Goal: Find specific page/section: Find specific page/section

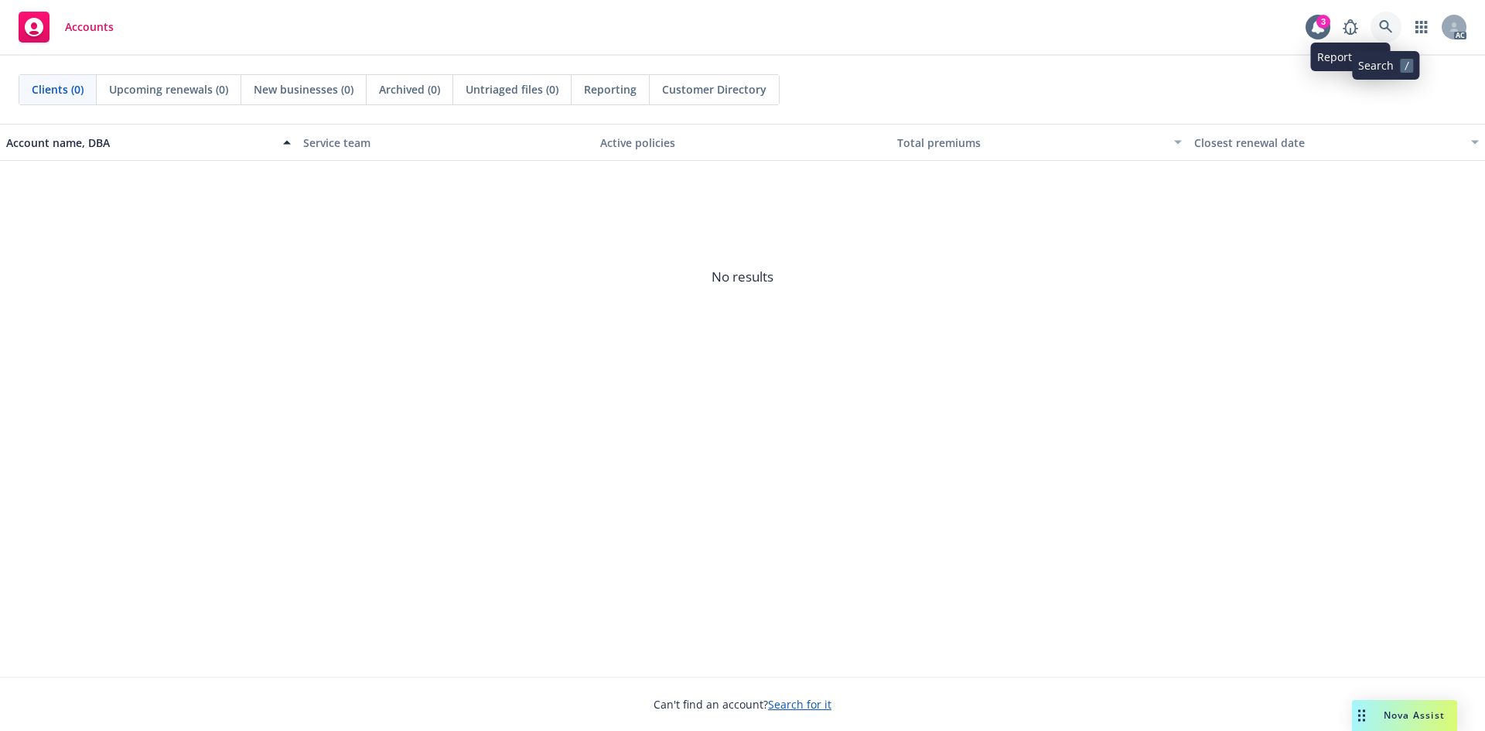
click at [1381, 23] on icon at bounding box center [1385, 26] width 13 height 13
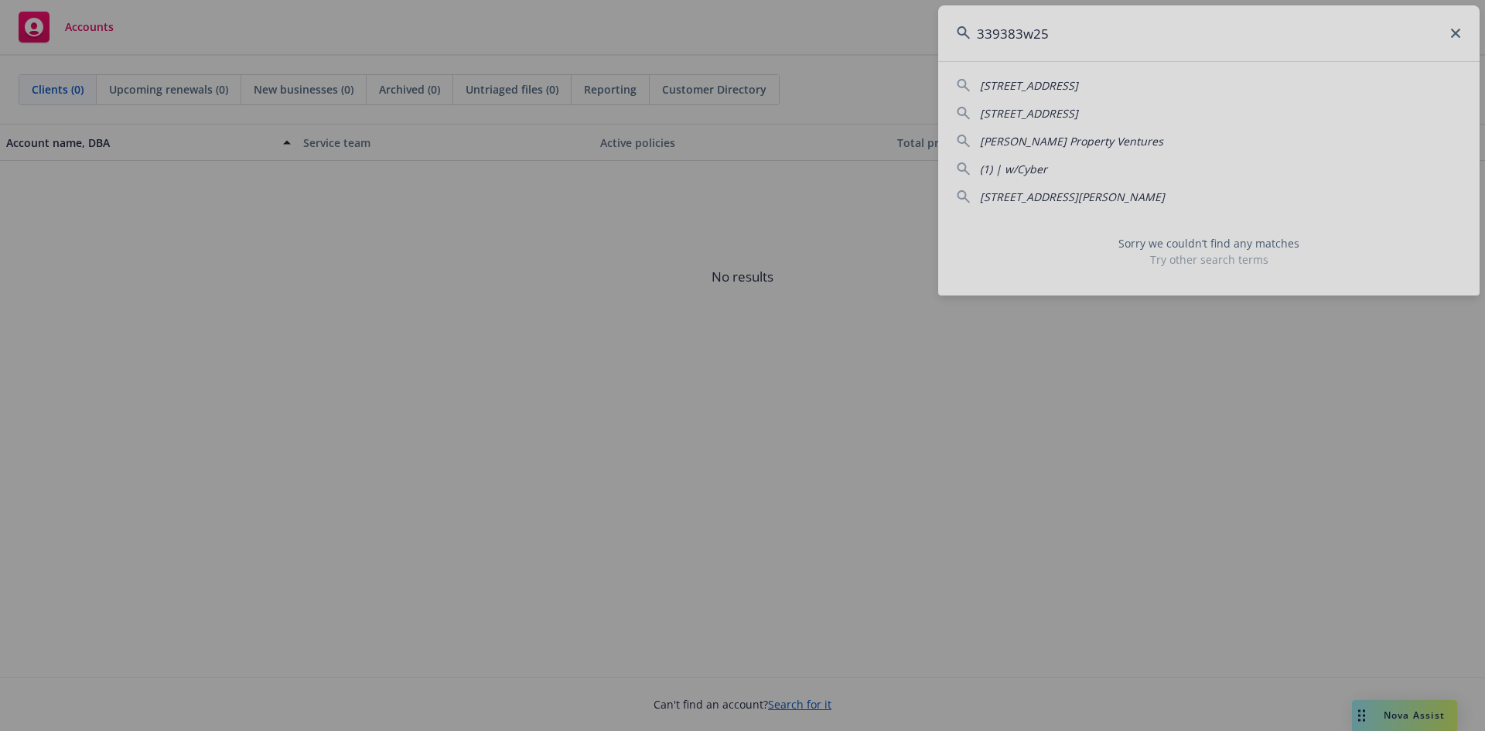
type input "339383w25"
click at [1137, 343] on div at bounding box center [742, 365] width 1485 height 731
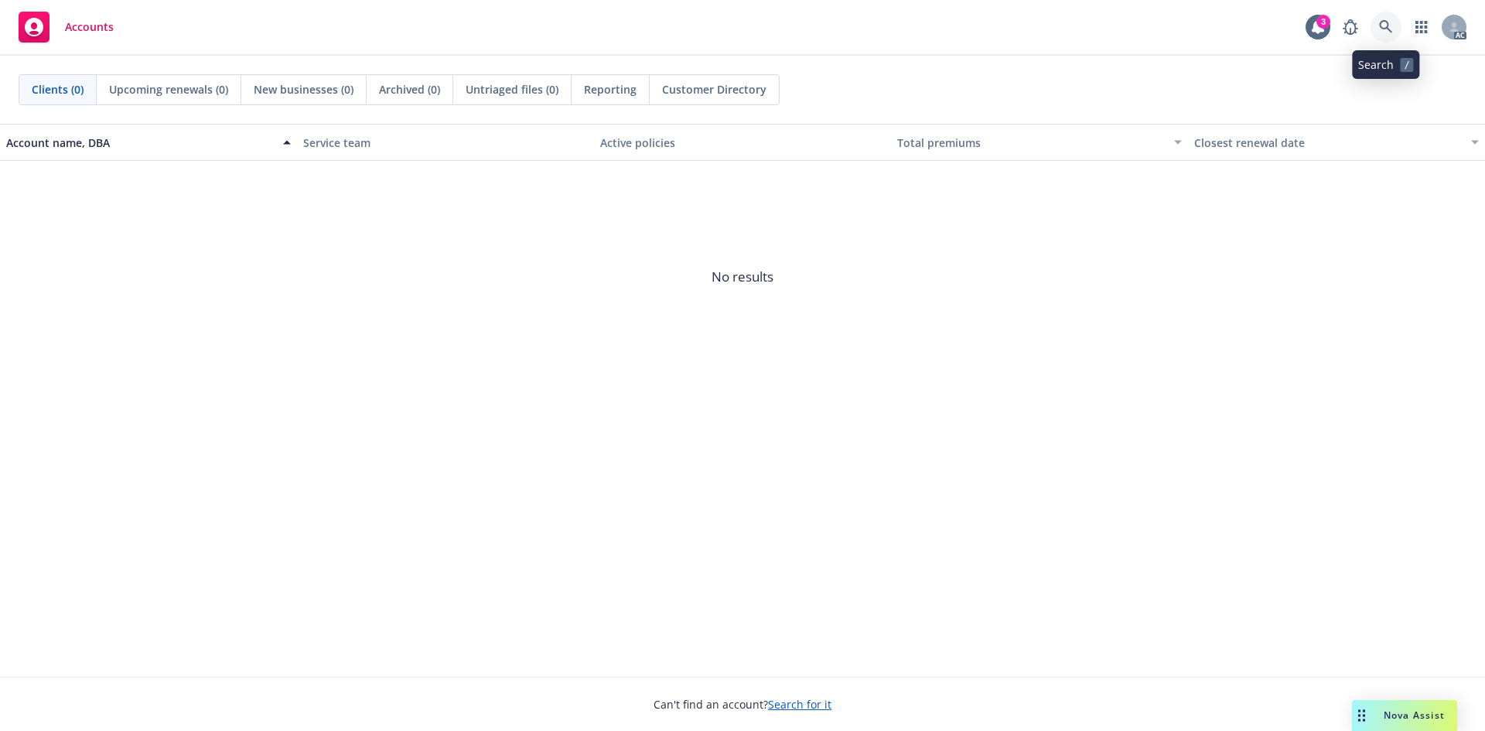
click at [1386, 22] on icon at bounding box center [1385, 26] width 13 height 13
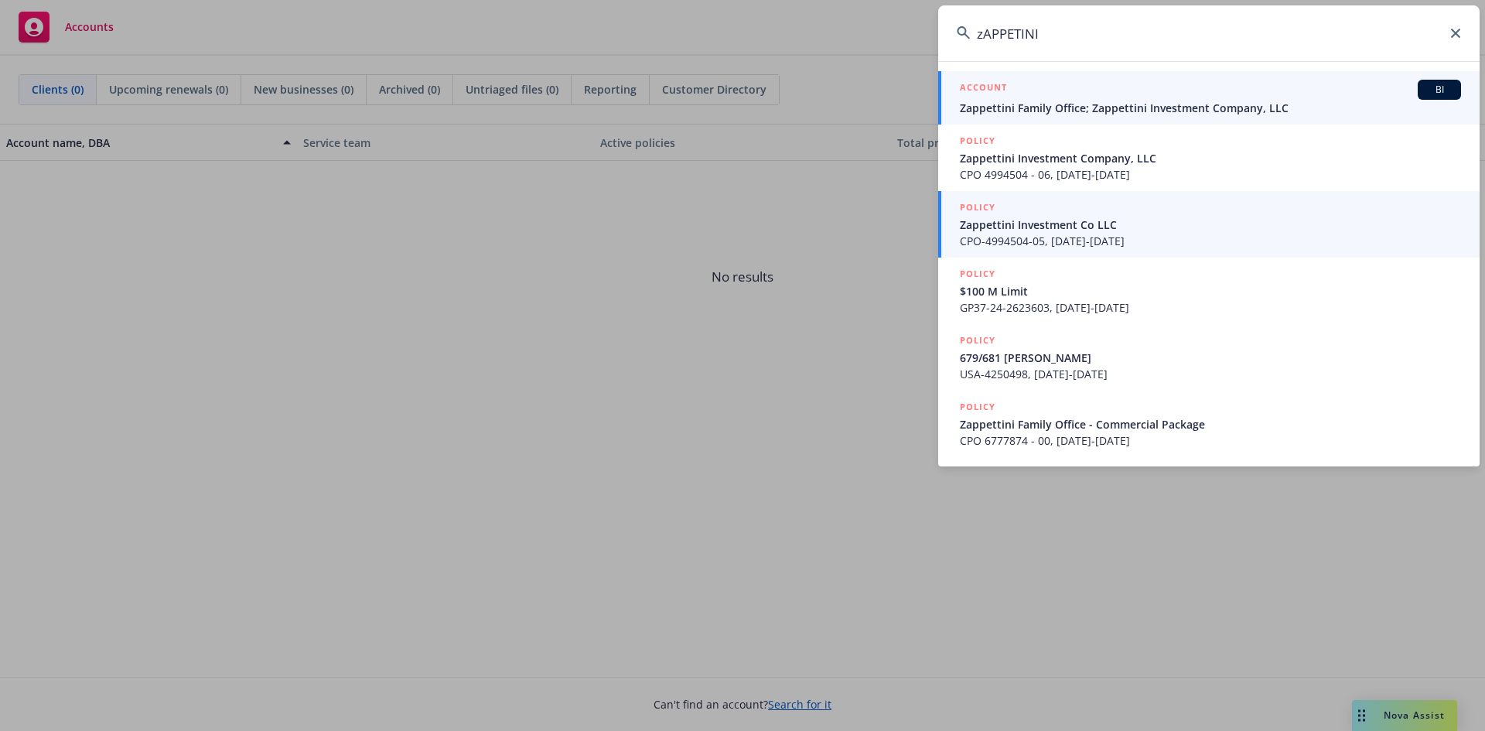
type input "zAPPETINI"
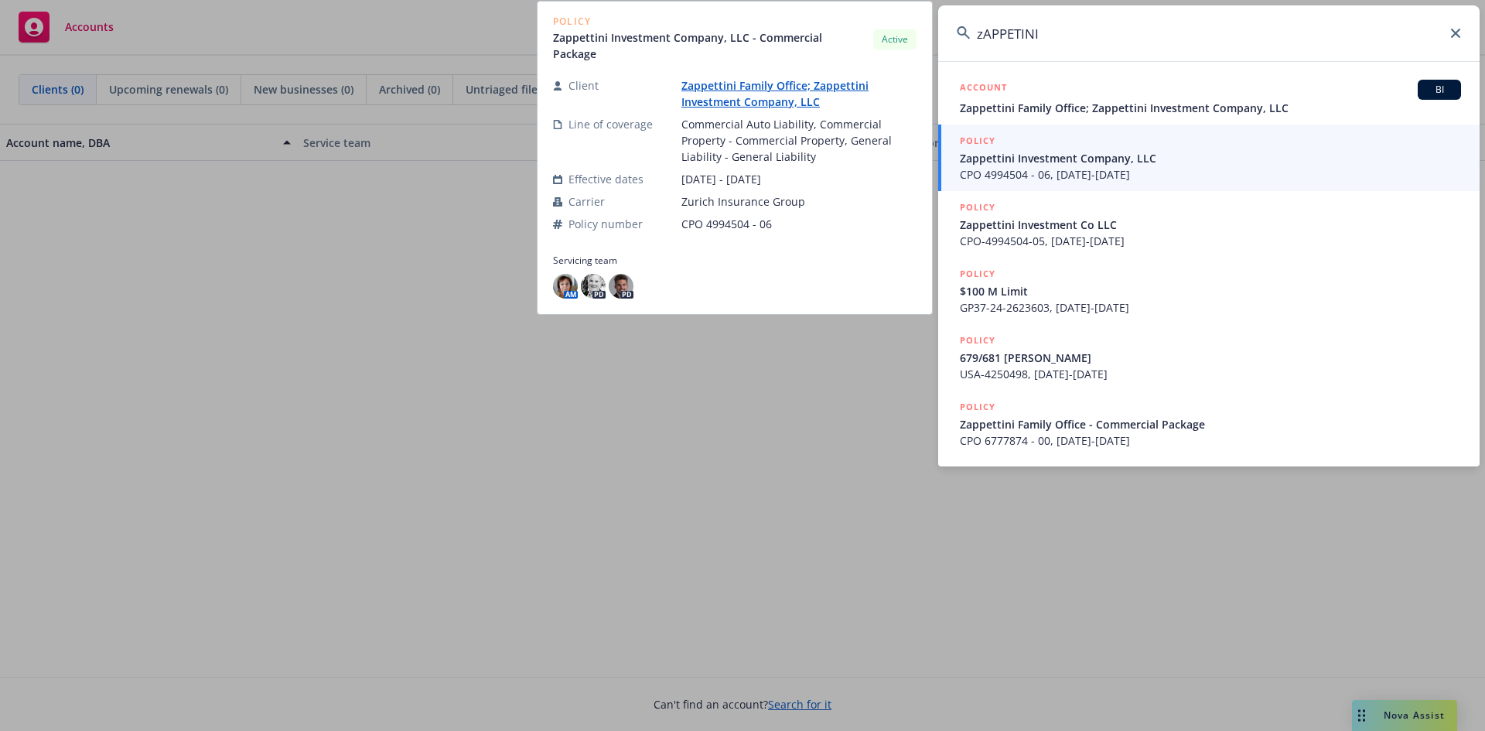
click at [1014, 166] on span "CPO 4994504 - 06, [DATE]-[DATE]" at bounding box center [1210, 174] width 501 height 16
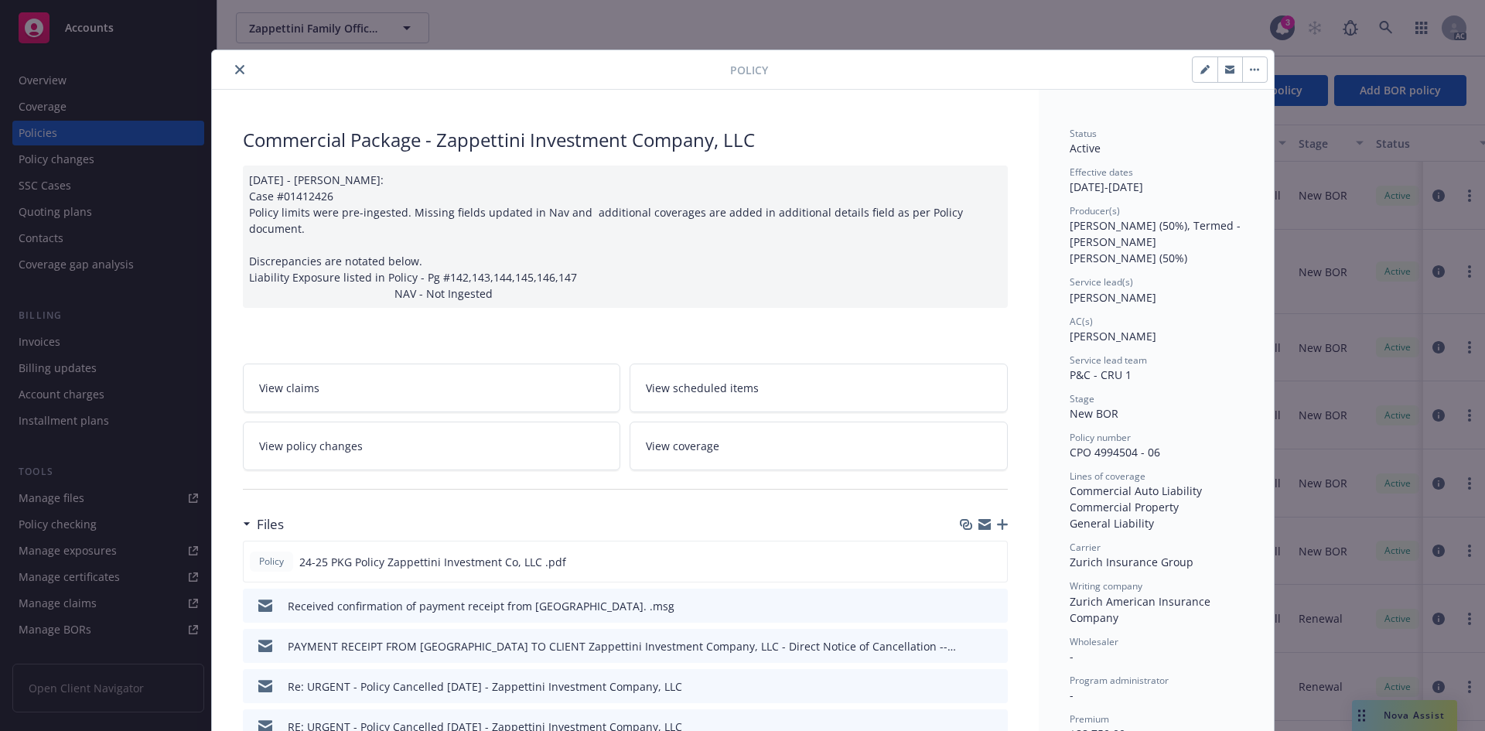
click at [1104, 290] on span "[PERSON_NAME]" at bounding box center [1113, 297] width 87 height 15
click at [1183, 15] on div "Policy Commercial Package - Zappettini Investment Company, LLC [DATE] - [PERSON…" at bounding box center [742, 365] width 1485 height 731
click at [224, 76] on div at bounding box center [474, 69] width 512 height 19
